Goal: Information Seeking & Learning: Compare options

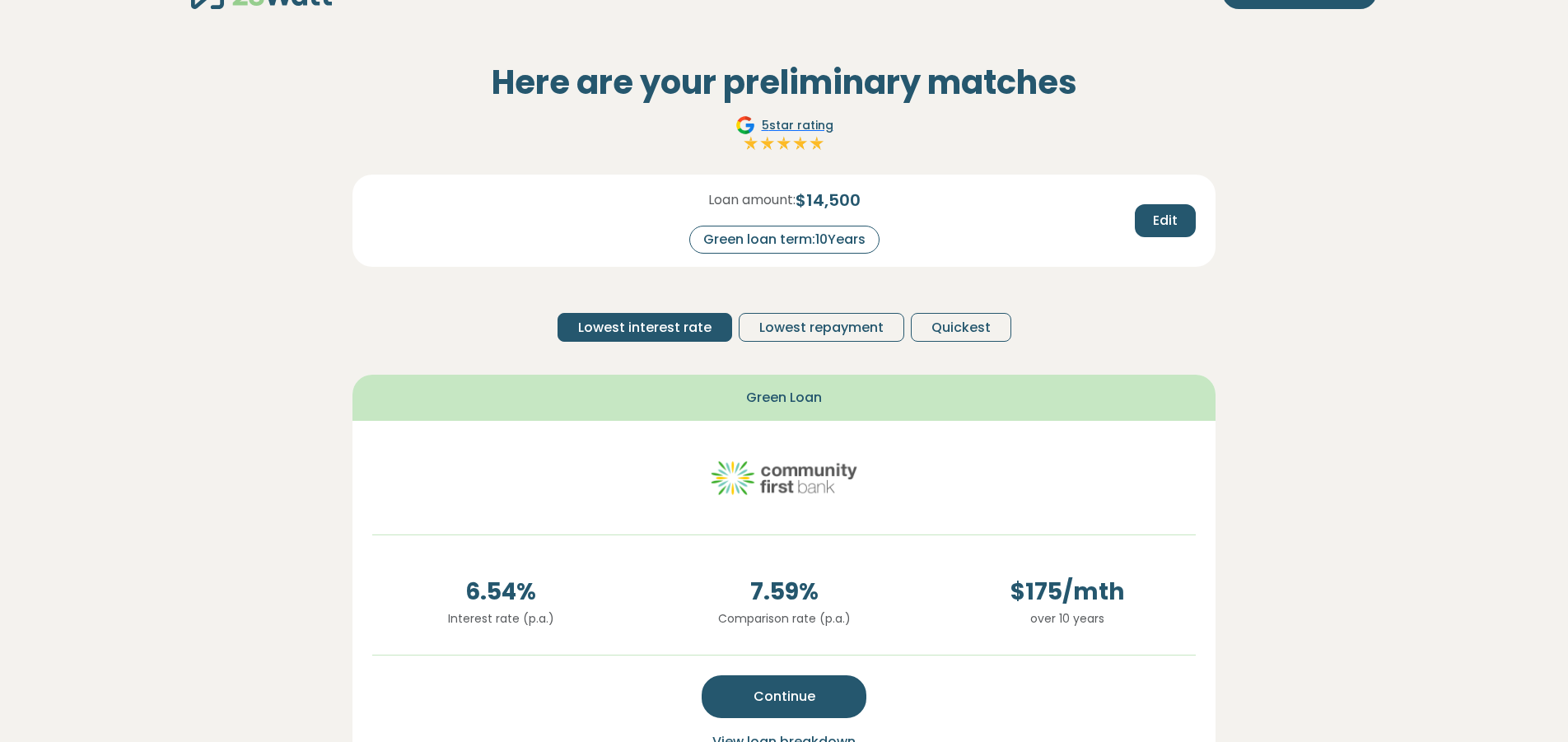
scroll to position [46, 0]
click at [815, 332] on span "Lowest repayment" at bounding box center [821, 326] width 124 height 20
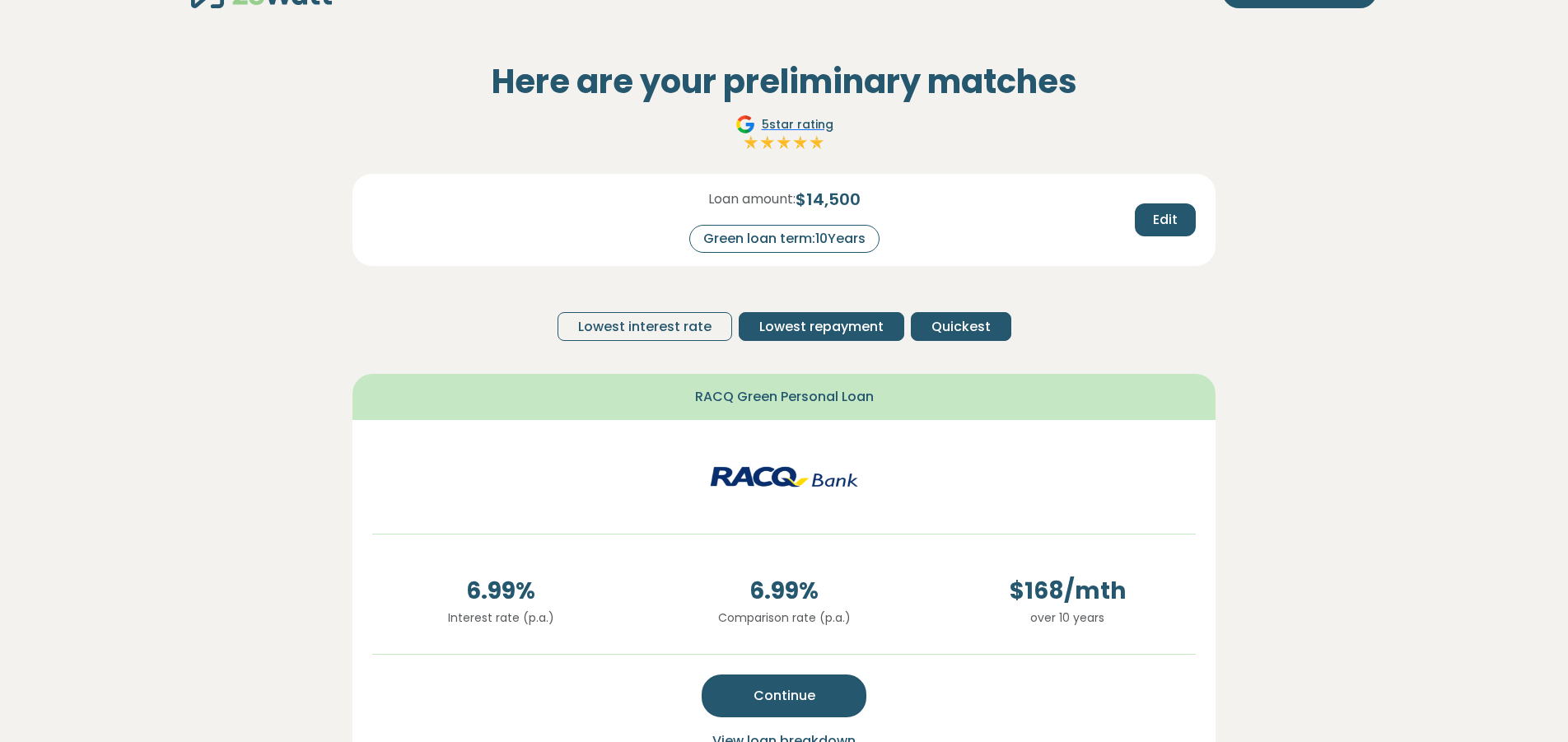
click at [948, 328] on span "Quickest" at bounding box center [960, 326] width 59 height 20
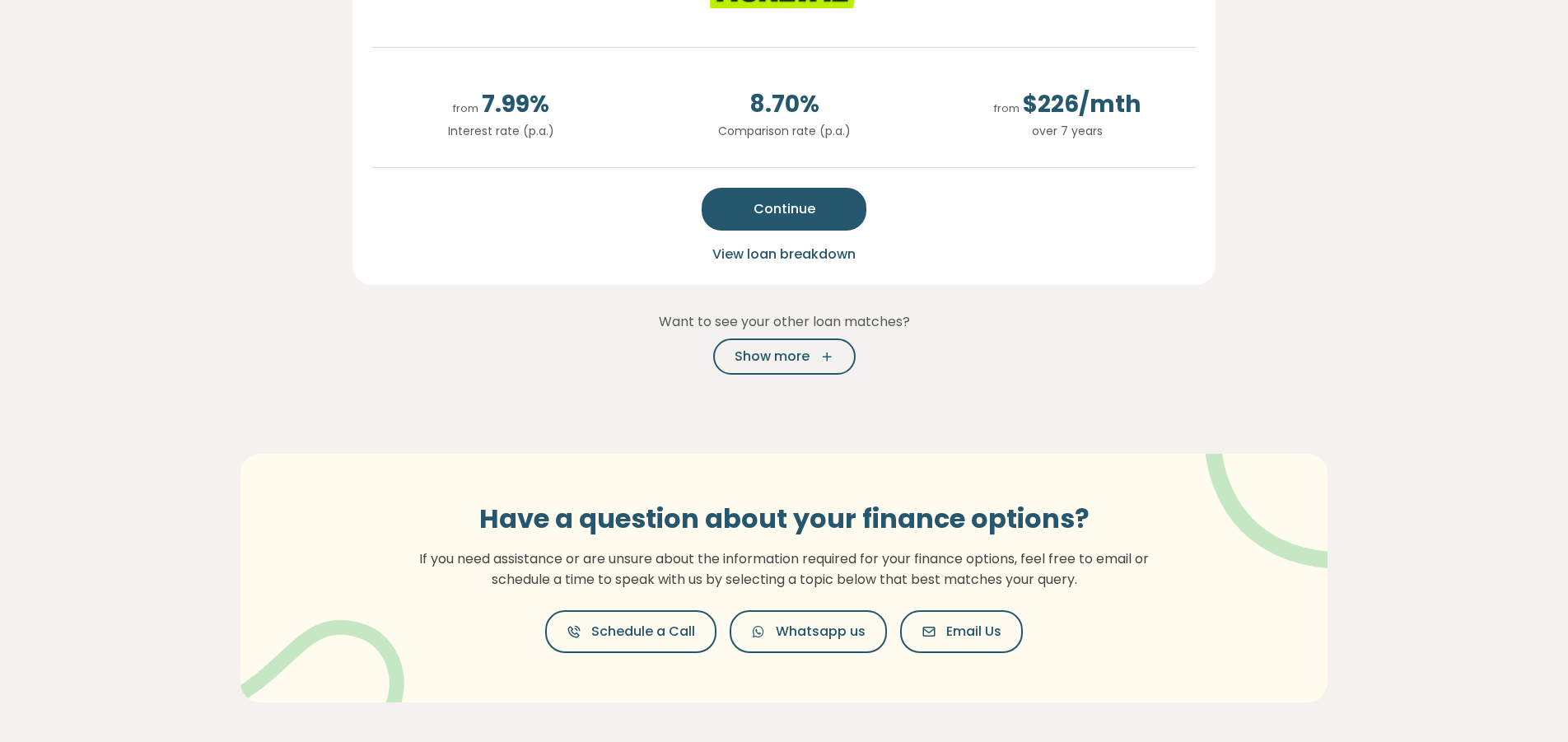
scroll to position [702, 0]
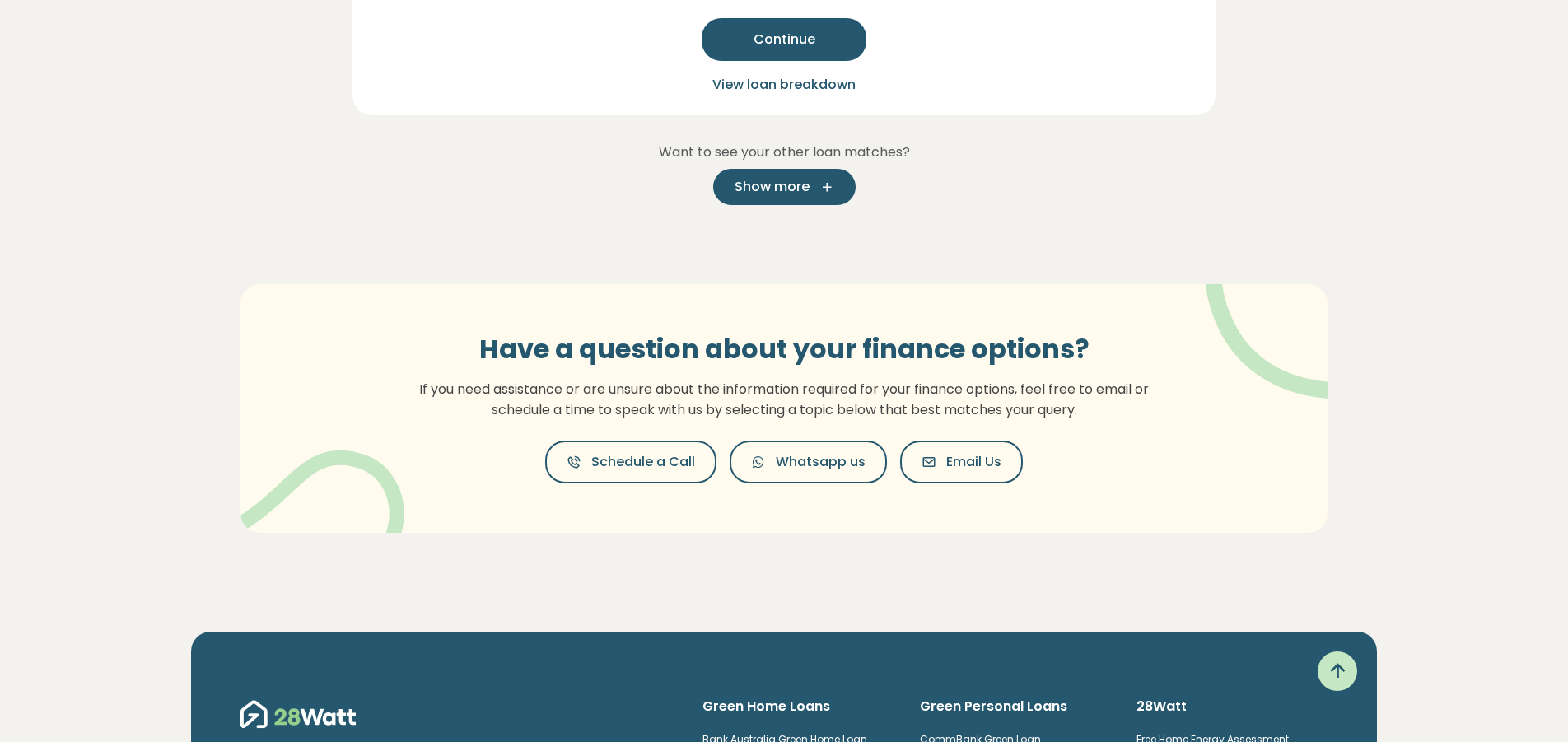
click at [781, 194] on span "Show more" at bounding box center [772, 187] width 75 height 20
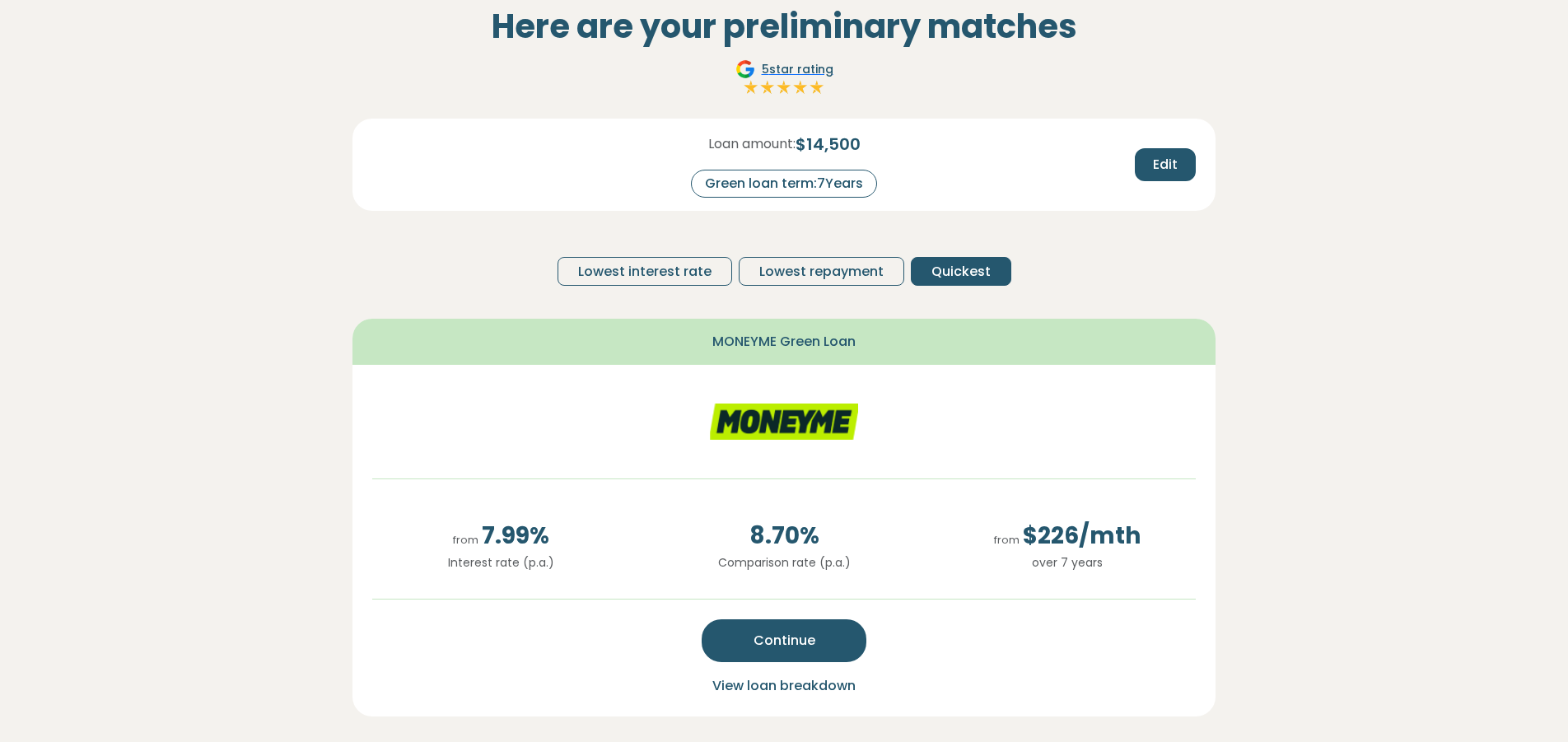
scroll to position [0, 0]
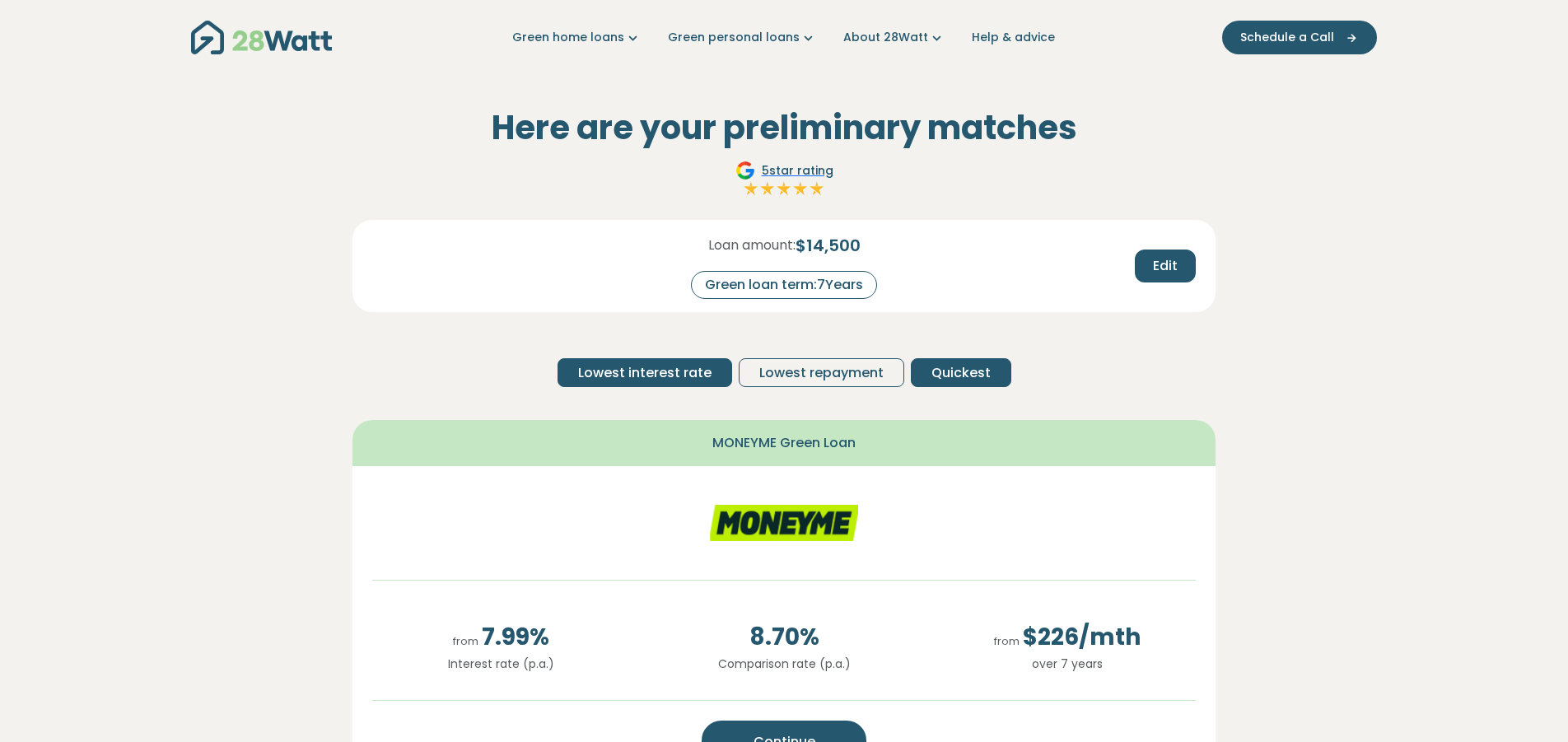
click at [625, 376] on span "Lowest interest rate" at bounding box center [645, 372] width 133 height 20
